Goal: Transaction & Acquisition: Purchase product/service

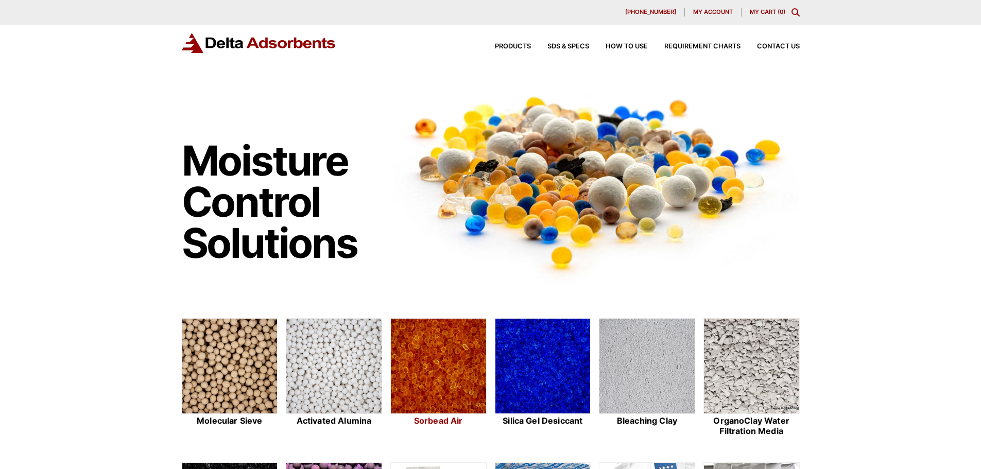
click at [433, 424] on h2 "Sorbead Air" at bounding box center [438, 421] width 96 height 10
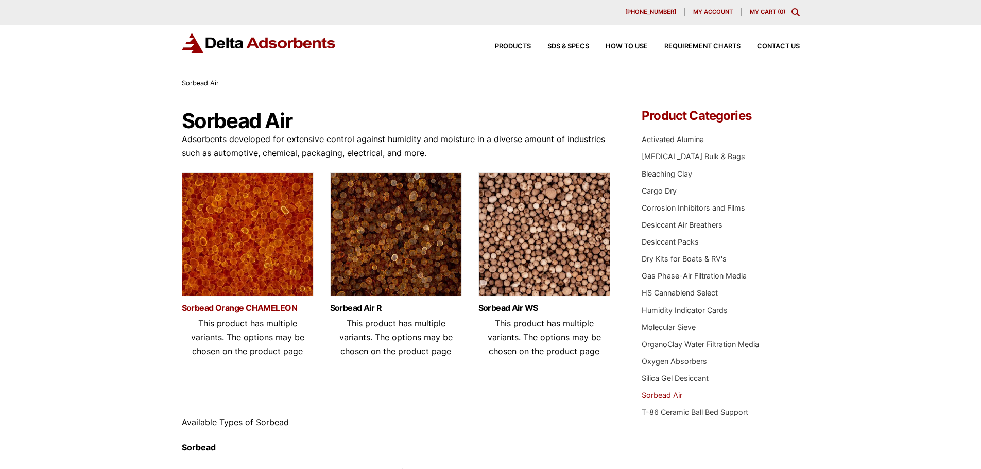
click at [265, 305] on link "Sorbead Orange CHAMELEON" at bounding box center [248, 308] width 132 height 9
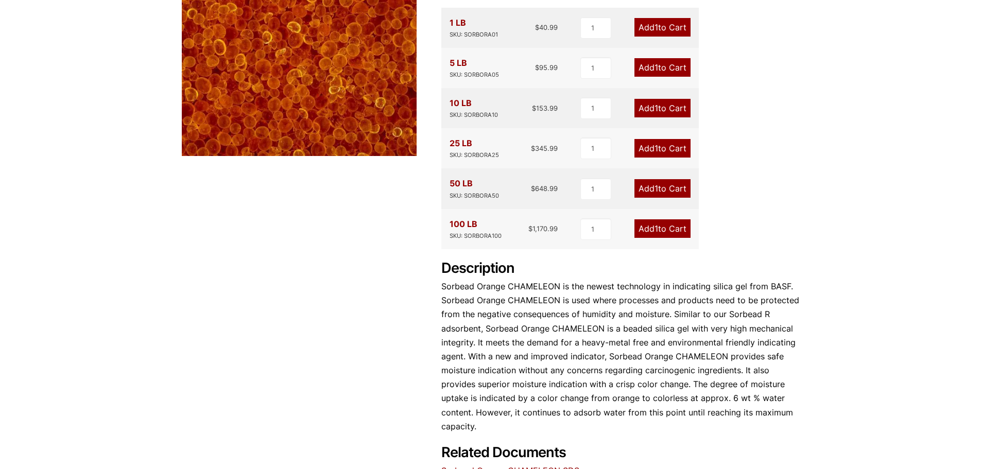
scroll to position [25, 0]
